Goal: Find specific page/section: Find specific page/section

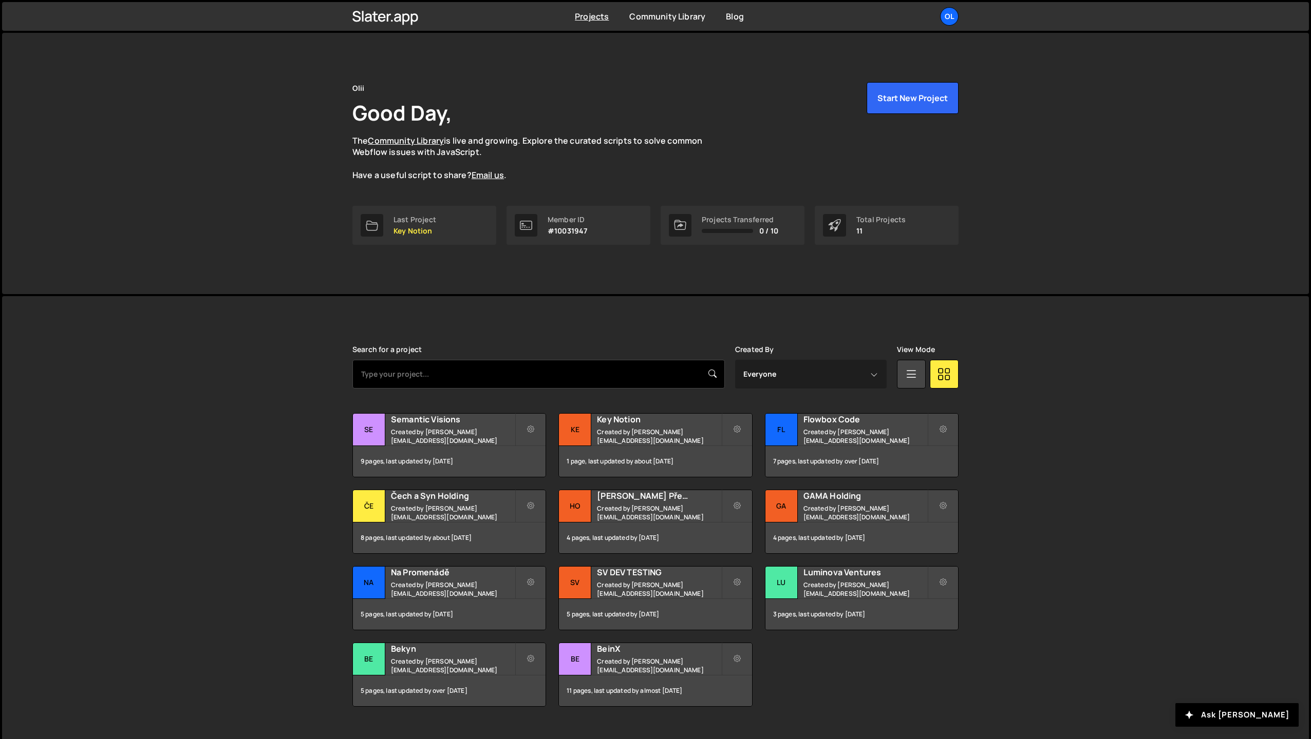
scroll to position [19, 0]
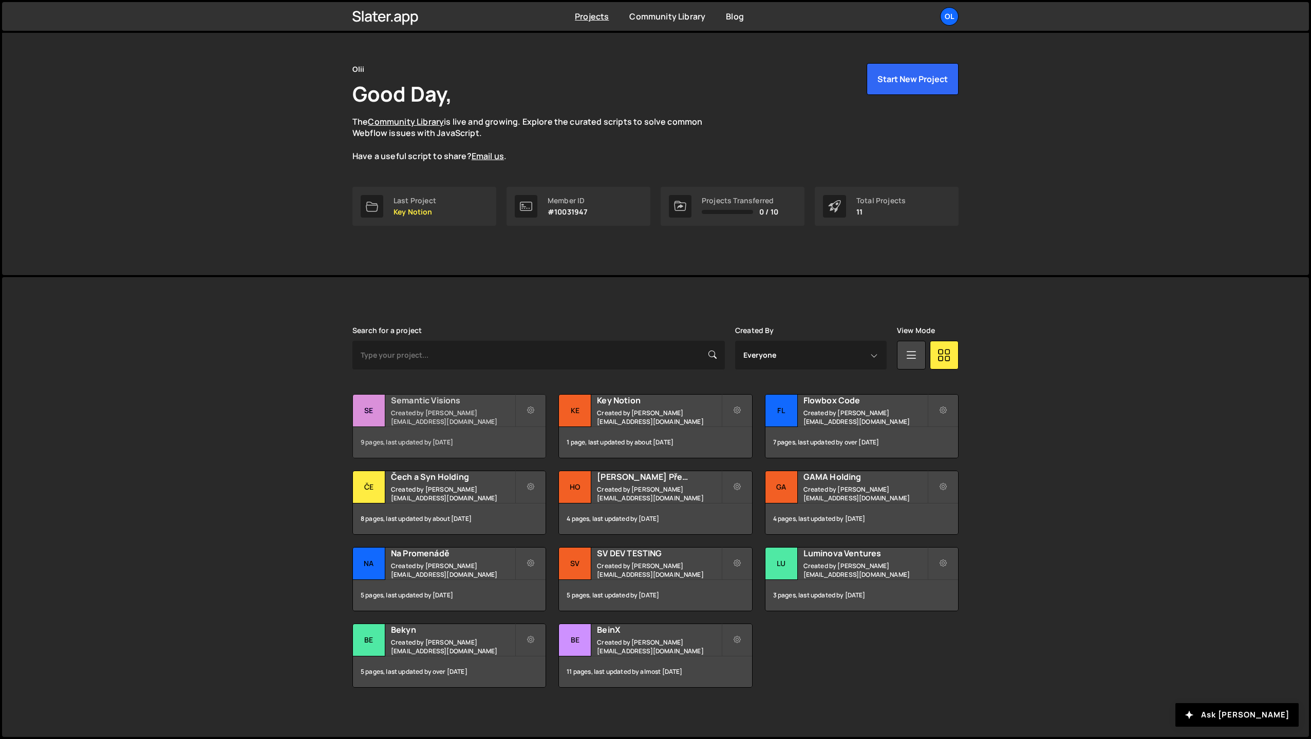
click at [481, 428] on div "9 pages, last updated by 9 days ago" at bounding box center [449, 442] width 193 height 31
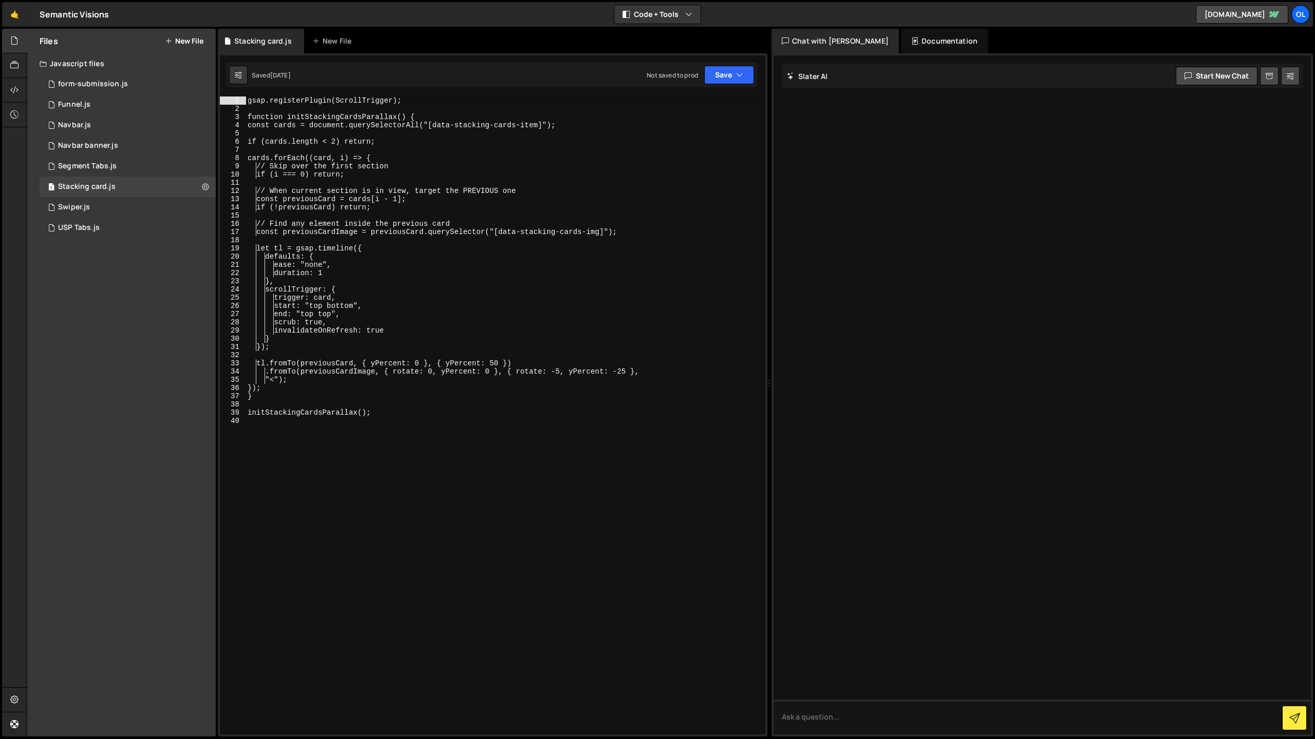
scroll to position [185, 0]
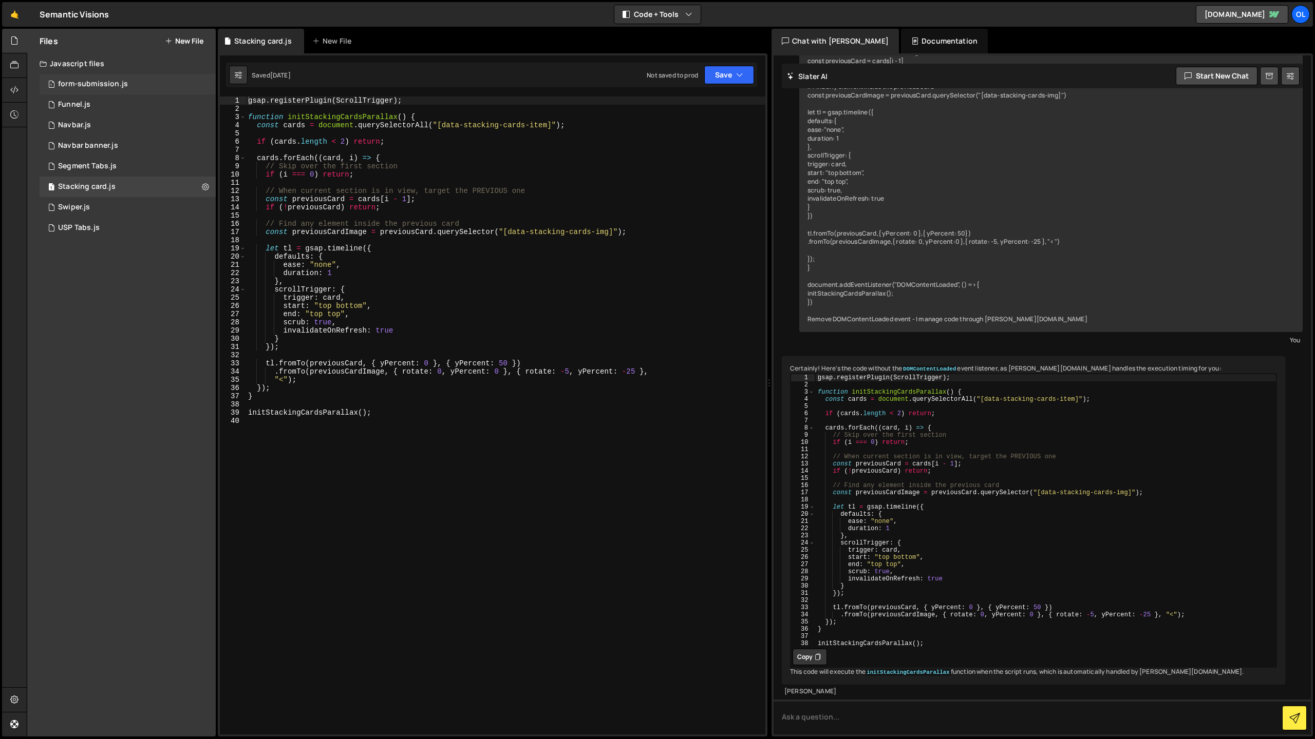
click at [111, 90] on div "1 form-submission.js 0" at bounding box center [128, 84] width 176 height 21
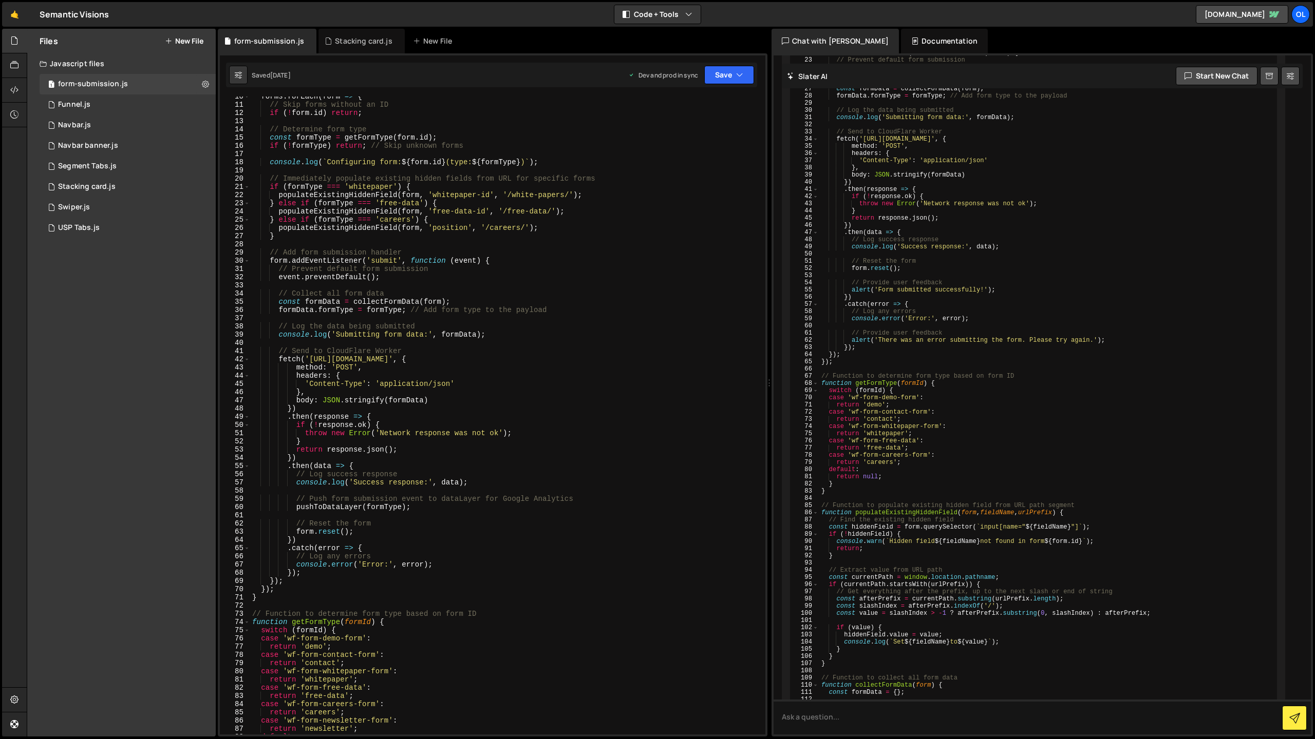
scroll to position [78, 0]
